Goal: Check status: Check status

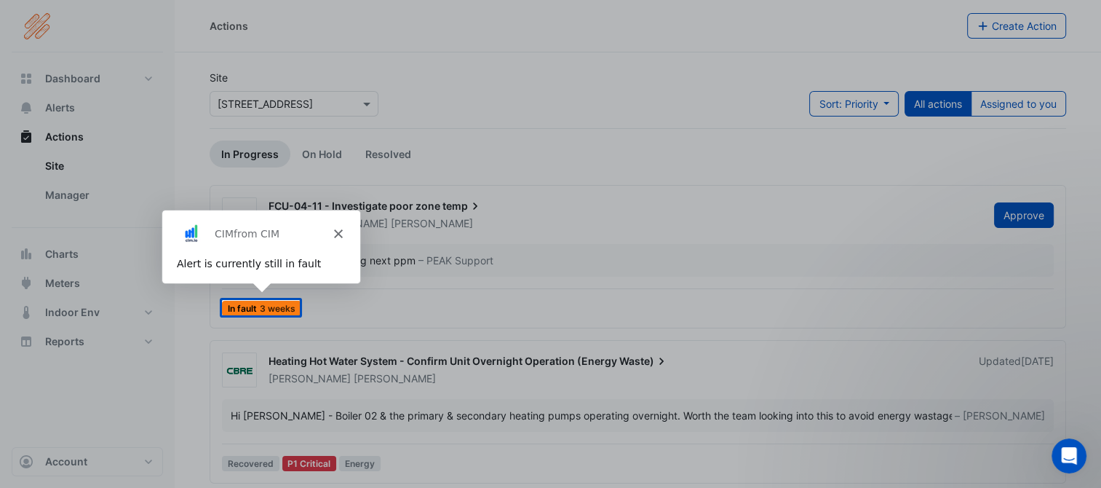
click at [263, 307] on div "Product tour overlay" at bounding box center [550, 244] width 1101 height 488
click at [343, 224] on div "CIM from CIM" at bounding box center [260, 233] width 198 height 47
click at [266, 305] on div "Product tour overlay" at bounding box center [550, 244] width 1101 height 488
click at [266, 304] on div "Product tour overlay" at bounding box center [550, 244] width 1101 height 488
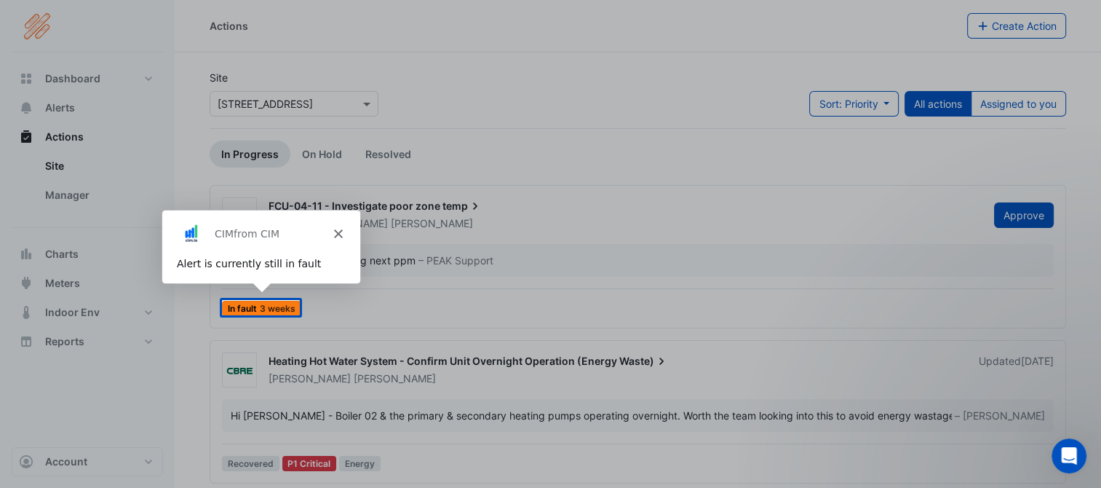
click at [266, 304] on div "Product tour overlay" at bounding box center [550, 244] width 1101 height 488
click at [263, 309] on div "Product tour overlay" at bounding box center [550, 244] width 1101 height 488
click at [263, 261] on div "Alert is currently still in fault" at bounding box center [259, 263] width 169 height 15
click at [266, 228] on span "from CIM" at bounding box center [255, 233] width 46 height 12
click at [335, 231] on polygon "Close" at bounding box center [337, 233] width 9 height 9
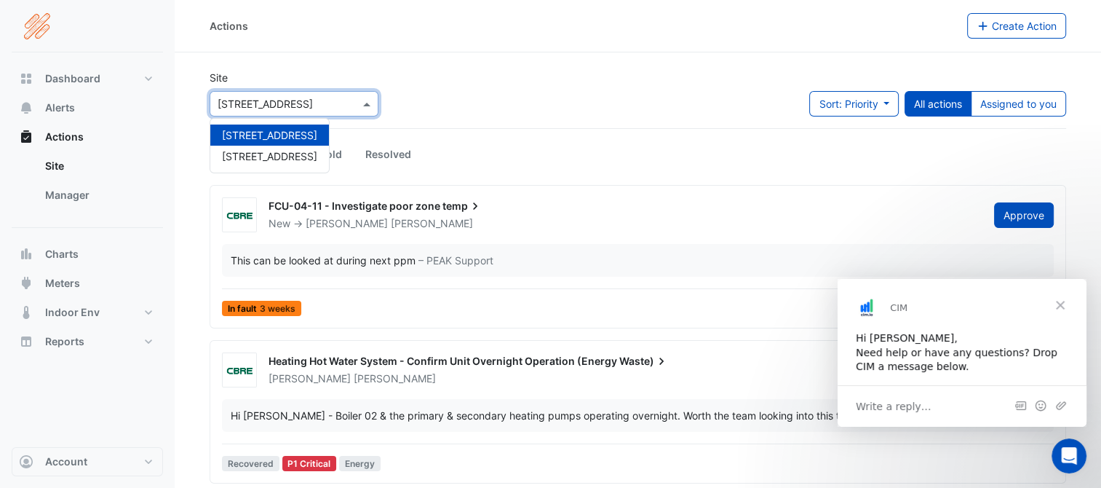
click at [366, 101] on span at bounding box center [368, 103] width 18 height 15
click at [457, 84] on div "Site × 5 Exchange Quay Sort: Priority Priority Updated All actions Assigned to …" at bounding box center [638, 99] width 874 height 58
